Goal: Transaction & Acquisition: Purchase product/service

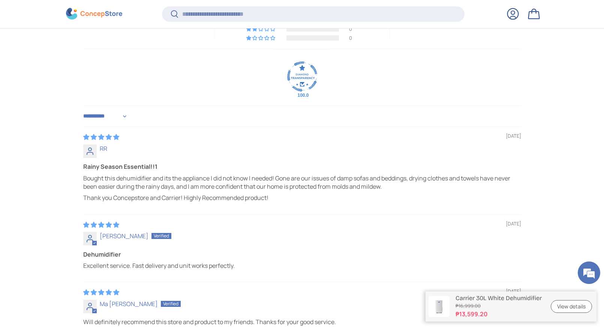
scroll to position [1840, 3067]
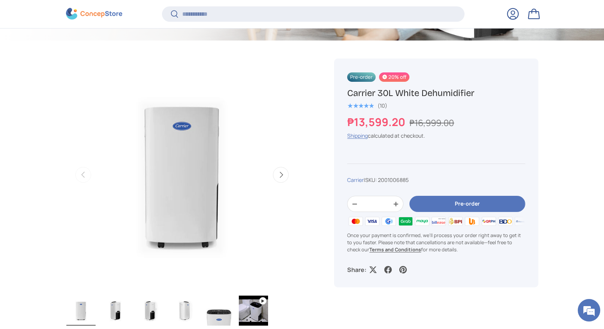
scroll to position [308, 0]
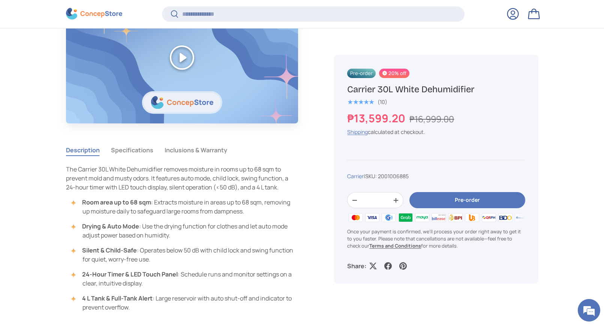
scroll to position [578, 0]
click at [450, 201] on button "Pre-order" at bounding box center [468, 200] width 116 height 16
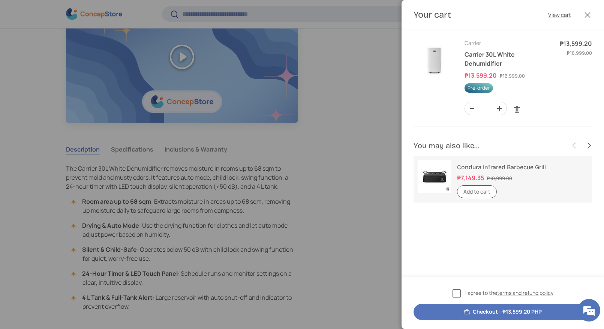
scroll to position [0, 0]
click at [359, 131] on div at bounding box center [302, 164] width 604 height 329
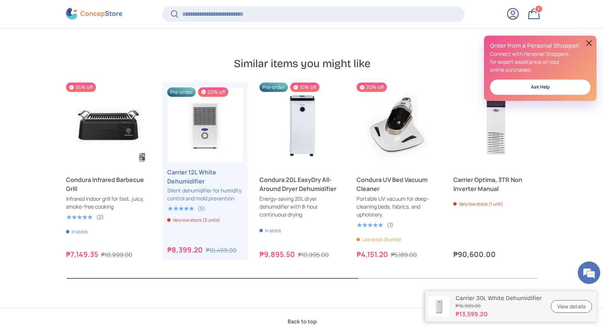
scroll to position [2513, 0]
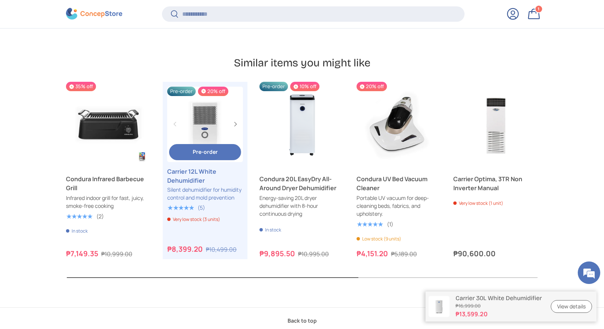
click at [204, 93] on link "Carrier 12L White Dehumidifier" at bounding box center [204, 124] width 75 height 75
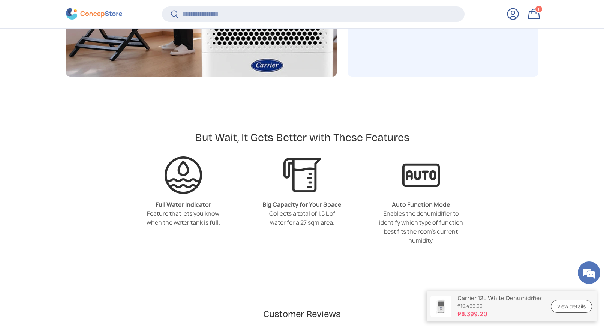
scroll to position [1559, 0]
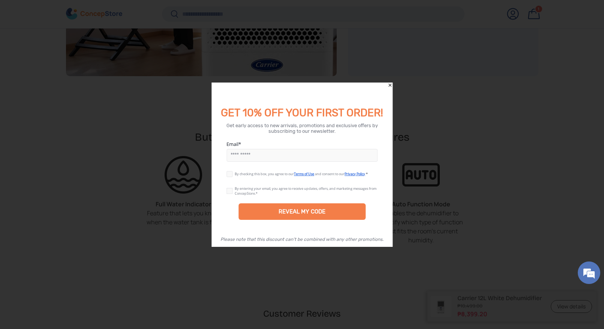
click at [390, 84] on icon "Close" at bounding box center [389, 85] width 5 height 5
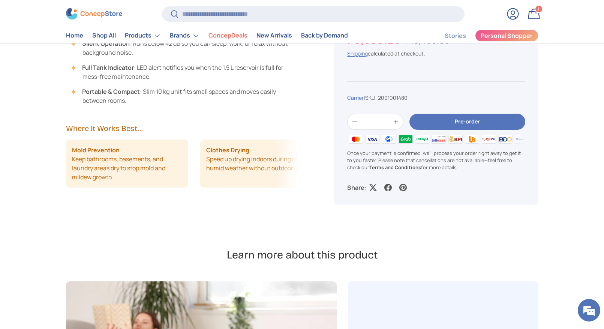
scroll to position [585, 0]
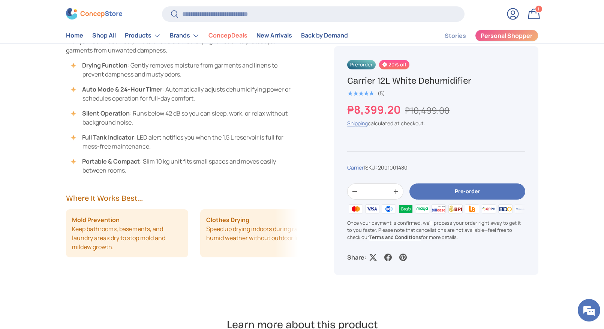
click at [538, 10] on span "1" at bounding box center [539, 9] width 2 height 6
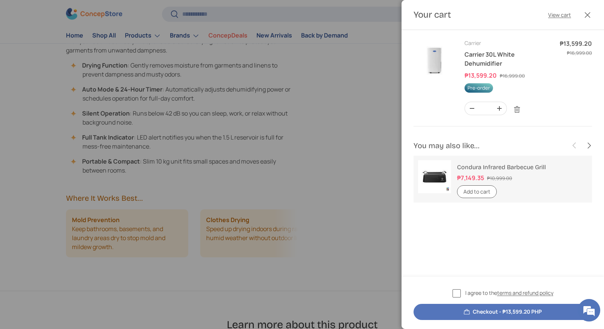
click at [473, 89] on span "Pre-order" at bounding box center [479, 87] width 29 height 9
click at [471, 54] on link "Carrier 30L White Dehumidifier" at bounding box center [490, 58] width 50 height 17
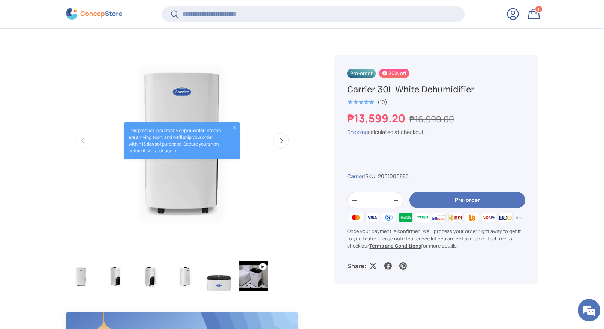
scroll to position [259, 0]
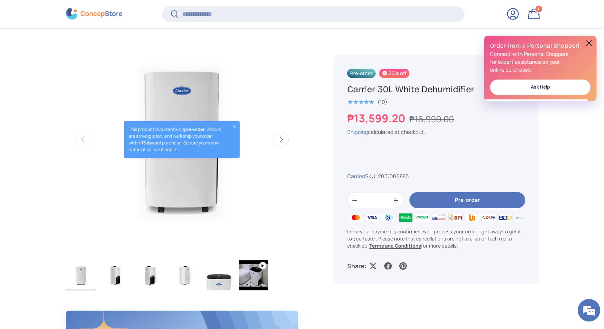
click at [281, 141] on button "Next" at bounding box center [281, 140] width 16 height 16
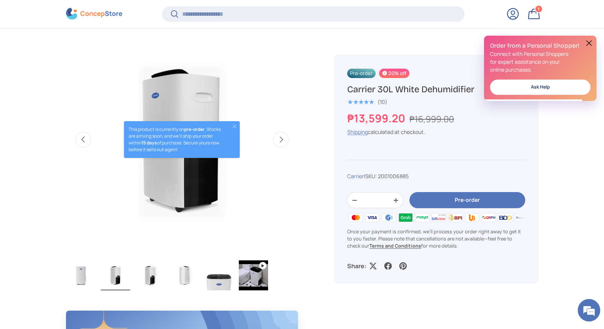
click at [281, 141] on button "Next" at bounding box center [281, 140] width 16 height 16
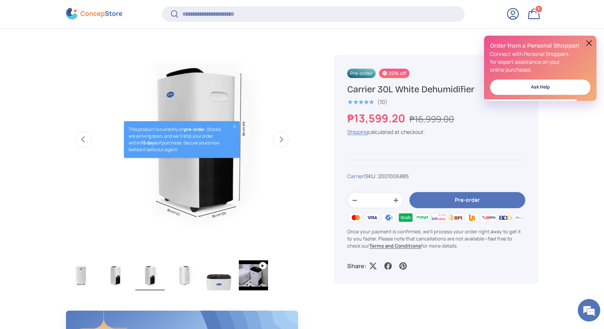
click at [281, 141] on button "Next" at bounding box center [281, 140] width 16 height 16
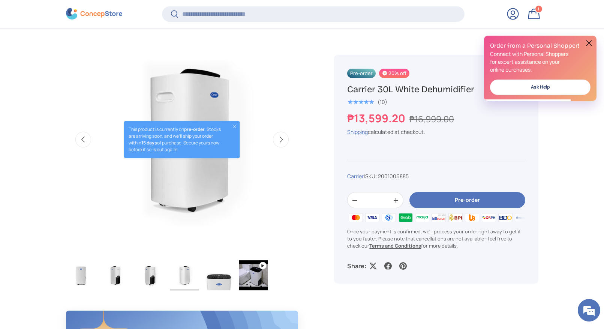
click at [281, 141] on button "Next" at bounding box center [281, 140] width 16 height 16
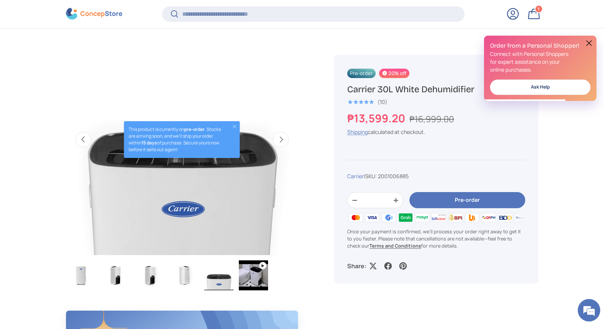
click at [281, 141] on button "Next" at bounding box center [281, 140] width 16 height 16
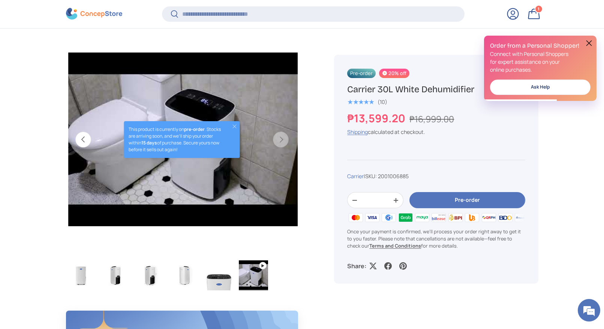
scroll to position [0, 1181]
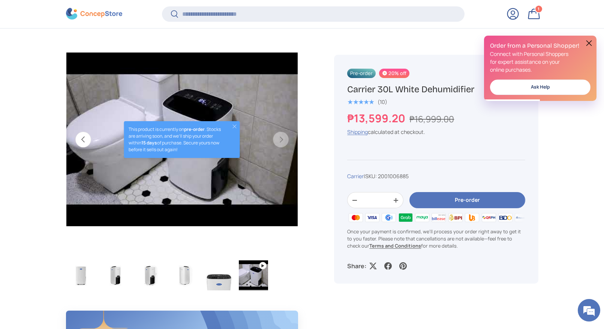
click at [236, 125] on button "Close" at bounding box center [235, 126] width 6 height 6
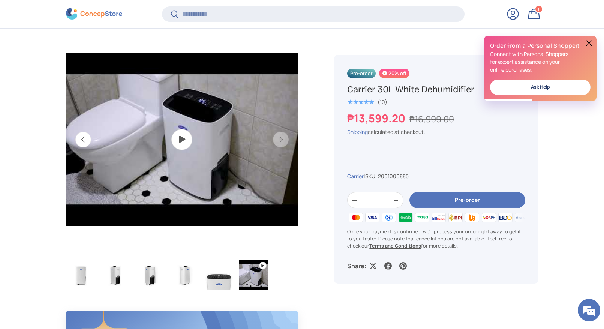
click at [181, 144] on img "Gallery Viewer" at bounding box center [182, 140] width 232 height 232
